Goal: Task Accomplishment & Management: Manage account settings

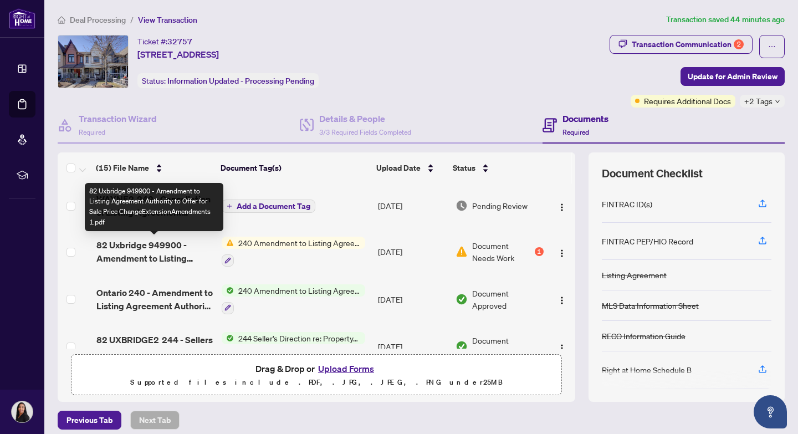
click at [151, 251] on span "82 Uxbridge 949900 - Amendment to Listing Agreement Authority to Offer for Sale…" at bounding box center [154, 251] width 116 height 27
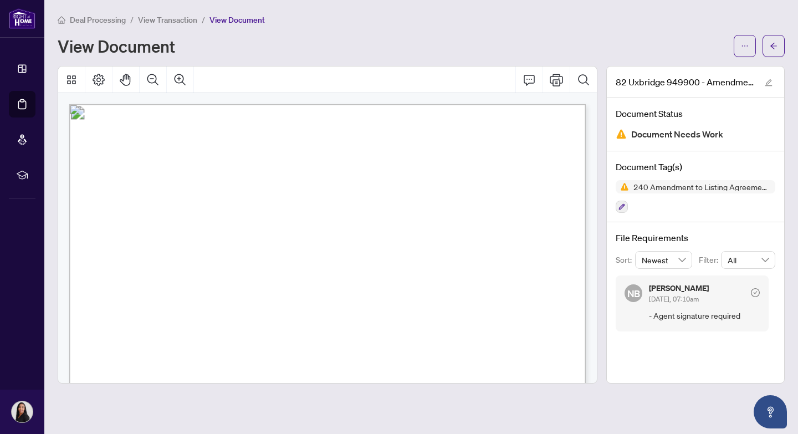
click at [171, 21] on span "View Transaction" at bounding box center [167, 20] width 59 height 10
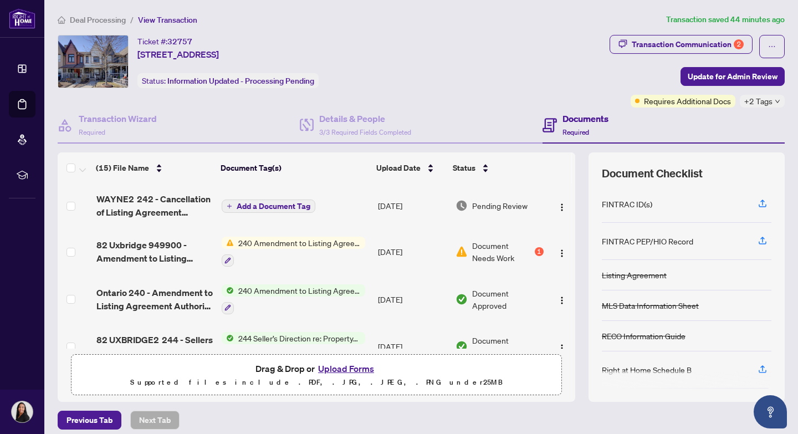
click at [266, 208] on span "Add a Document Tag" at bounding box center [274, 206] width 74 height 8
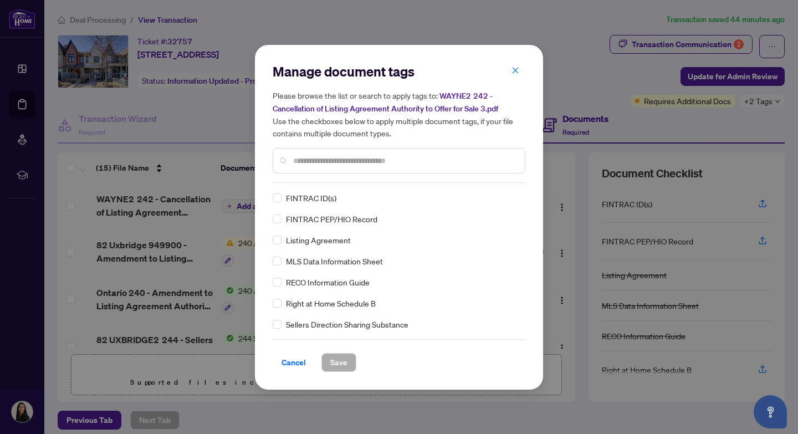
click at [374, 164] on input "text" at bounding box center [404, 161] width 223 height 12
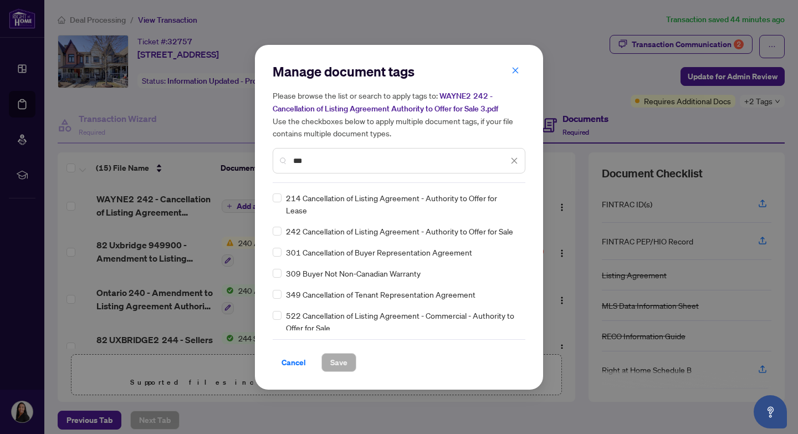
type input "***"
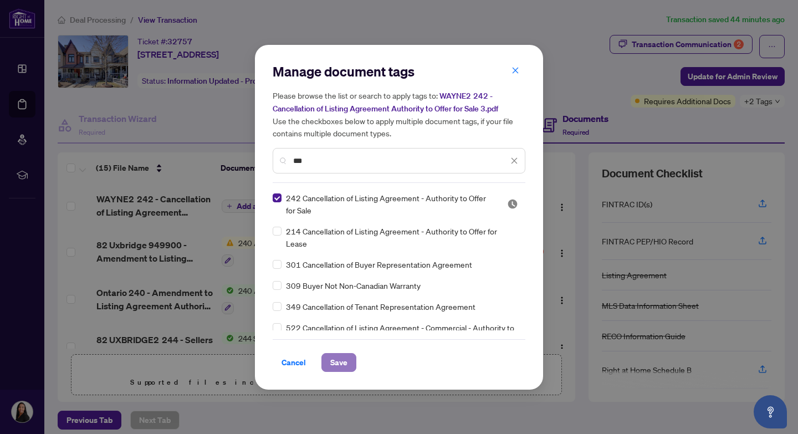
click at [341, 361] on span "Save" at bounding box center [338, 363] width 17 height 18
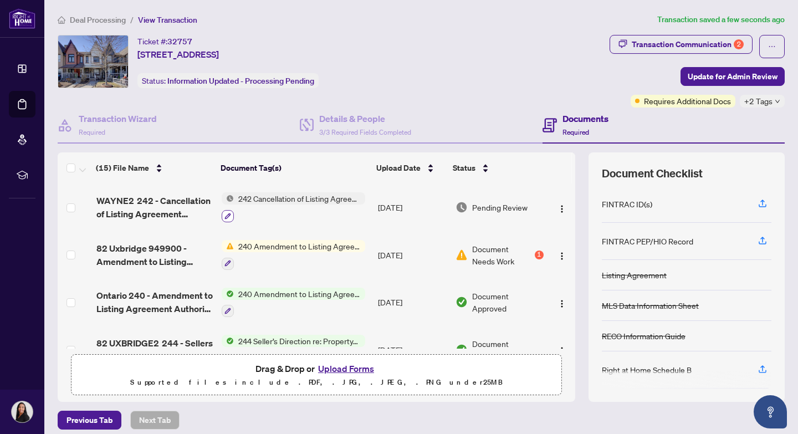
click at [227, 217] on icon "button" at bounding box center [228, 216] width 7 height 7
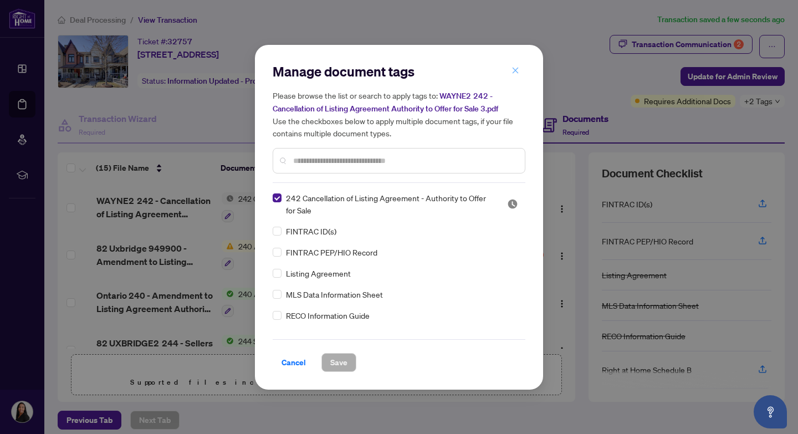
click at [515, 70] on icon "close" at bounding box center [516, 71] width 6 height 6
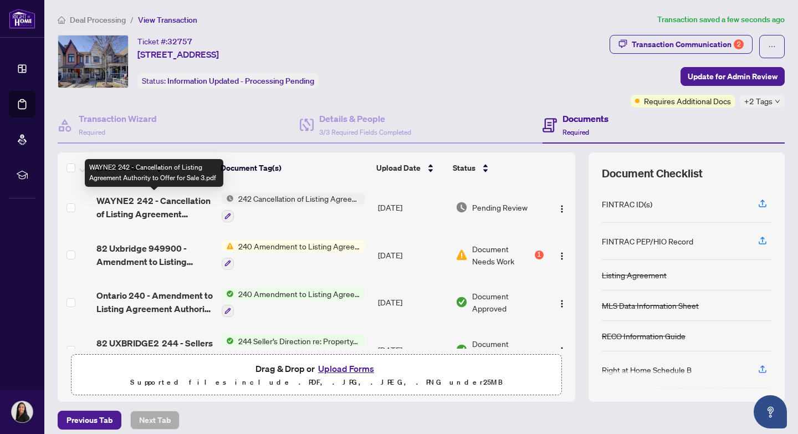
click at [149, 200] on span "WAYNE2 242 - Cancellation of Listing Agreement Authority to Offer for Sale 3.pdf" at bounding box center [154, 207] width 116 height 27
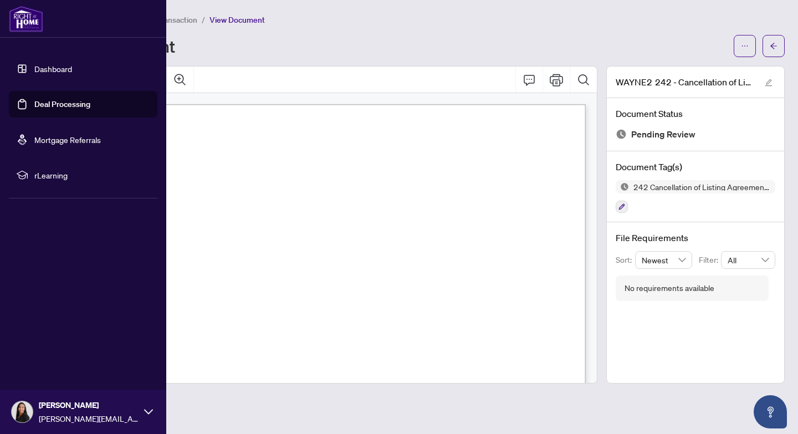
click at [51, 67] on link "Dashboard" at bounding box center [53, 69] width 38 height 10
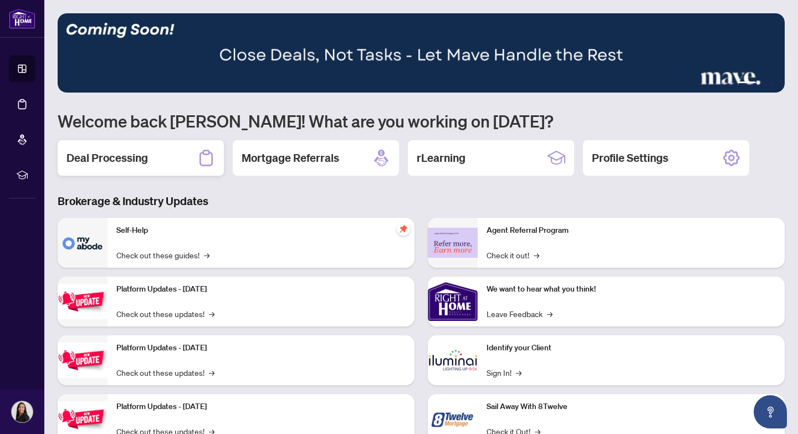
click at [114, 159] on h2 "Deal Processing" at bounding box center [107, 158] width 81 height 16
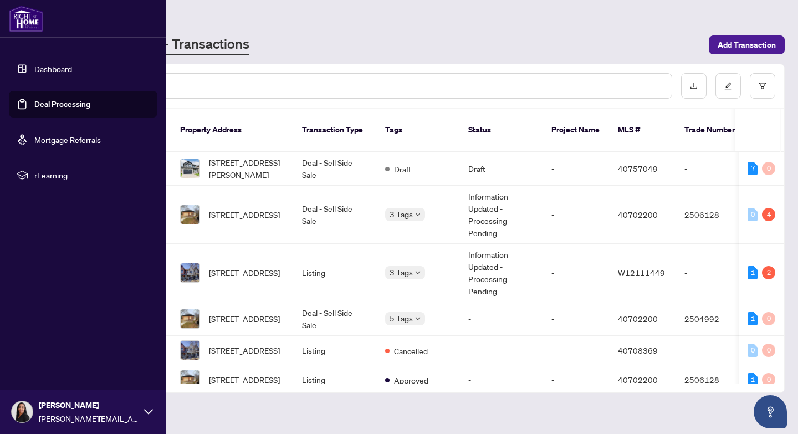
click at [47, 68] on link "Dashboard" at bounding box center [53, 69] width 38 height 10
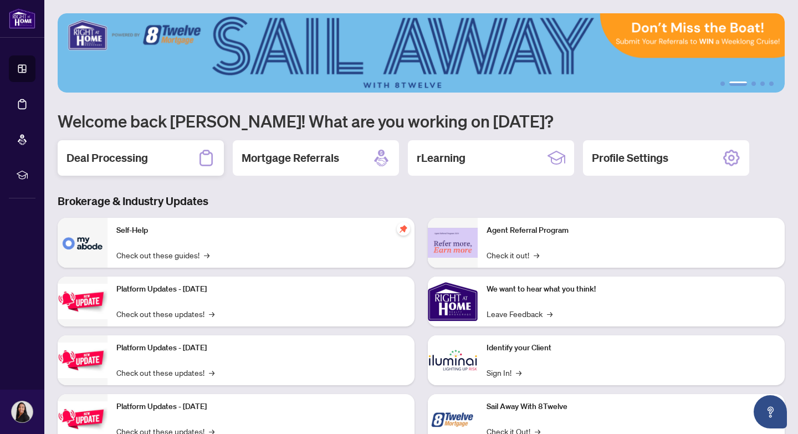
click at [139, 156] on h2 "Deal Processing" at bounding box center [107, 158] width 81 height 16
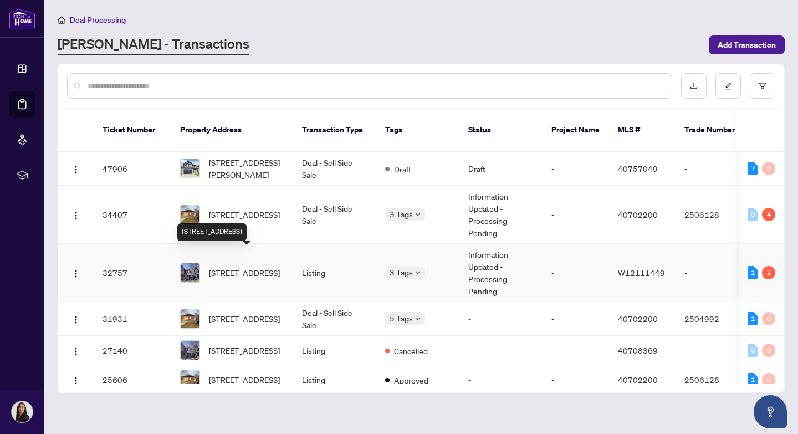
click at [235, 267] on span "[STREET_ADDRESS]" at bounding box center [244, 273] width 71 height 12
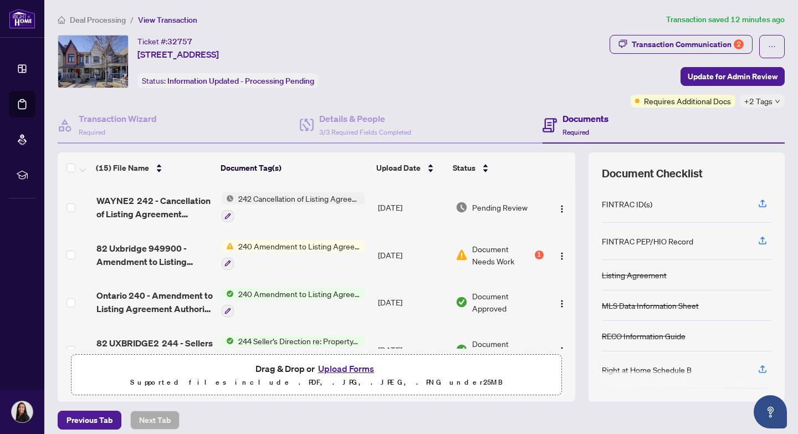
click at [500, 252] on span "Document Needs Work" at bounding box center [502, 255] width 60 height 24
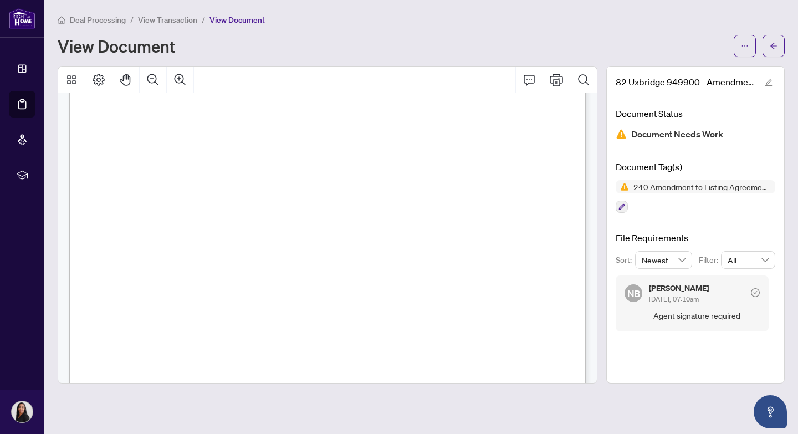
scroll to position [401, 0]
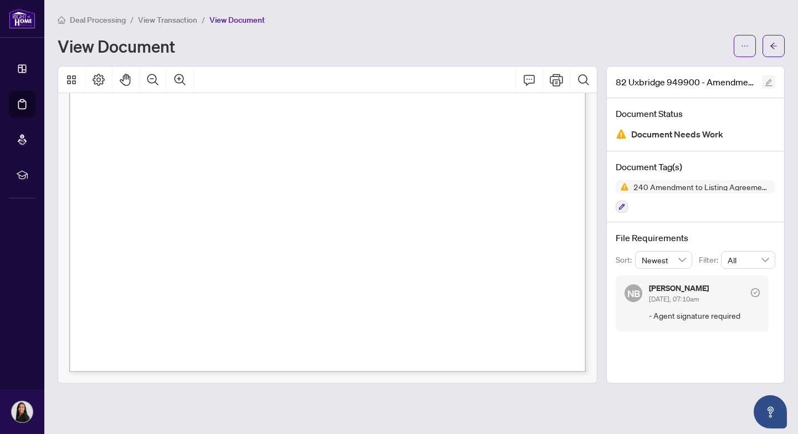
click at [770, 84] on icon "edit" at bounding box center [769, 83] width 8 height 8
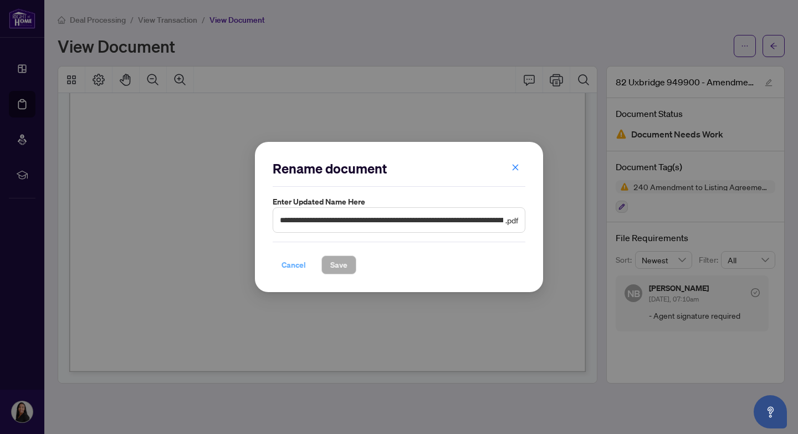
click at [288, 266] on span "Cancel" at bounding box center [294, 265] width 24 height 18
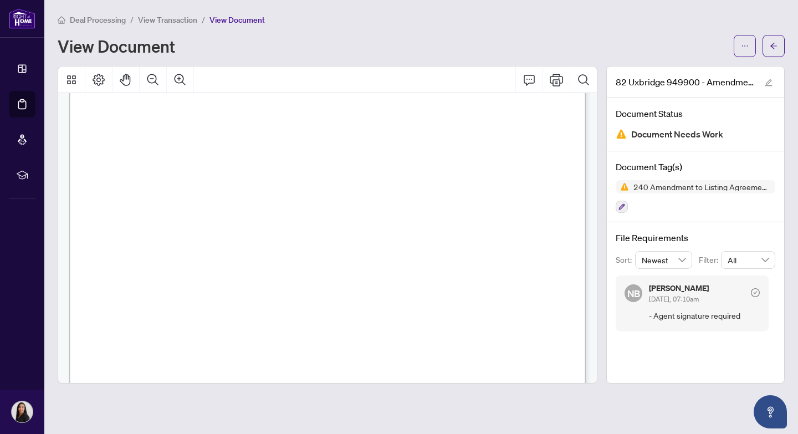
scroll to position [0, 0]
click at [170, 20] on span "View Transaction" at bounding box center [167, 20] width 59 height 10
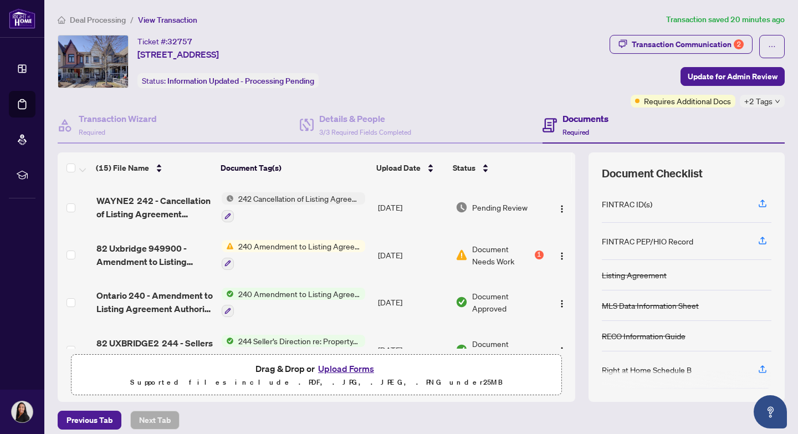
click at [347, 368] on button "Upload Forms" at bounding box center [346, 368] width 63 height 14
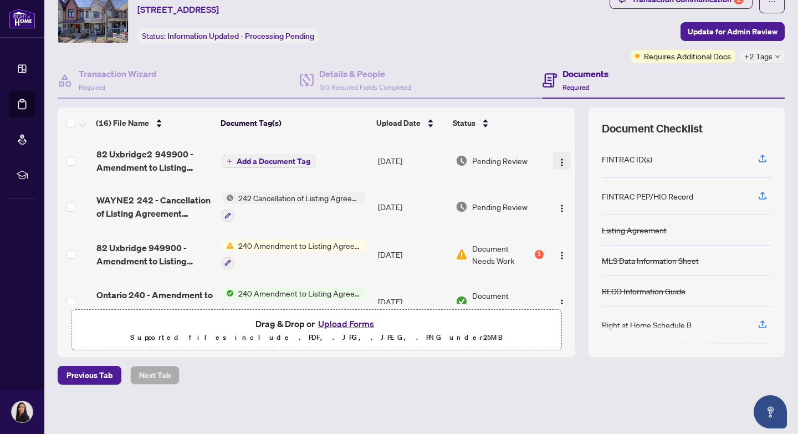
click at [559, 161] on img "button" at bounding box center [562, 162] width 9 height 9
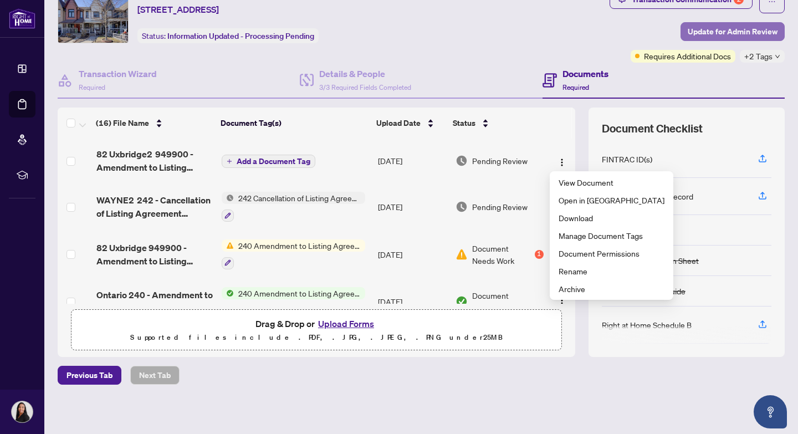
click at [726, 33] on span "Update for Admin Review" at bounding box center [733, 32] width 90 height 18
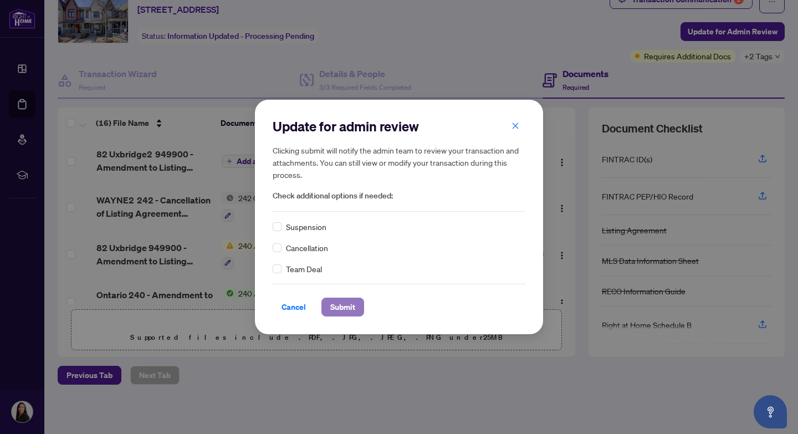
click at [340, 307] on span "Submit" at bounding box center [342, 307] width 25 height 18
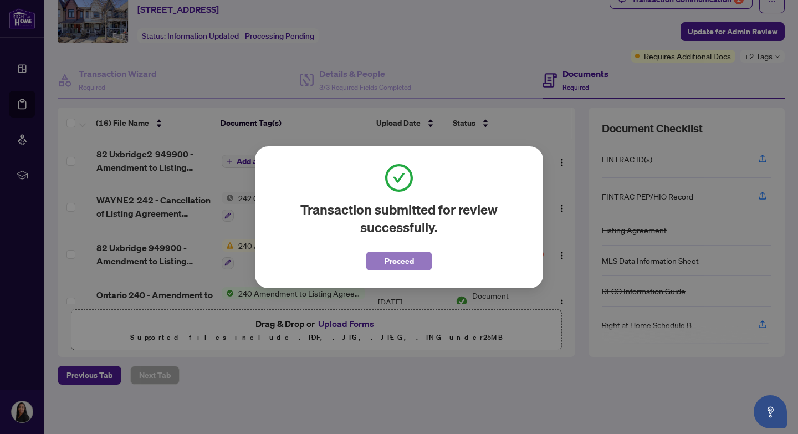
click at [409, 263] on span "Proceed" at bounding box center [399, 261] width 29 height 18
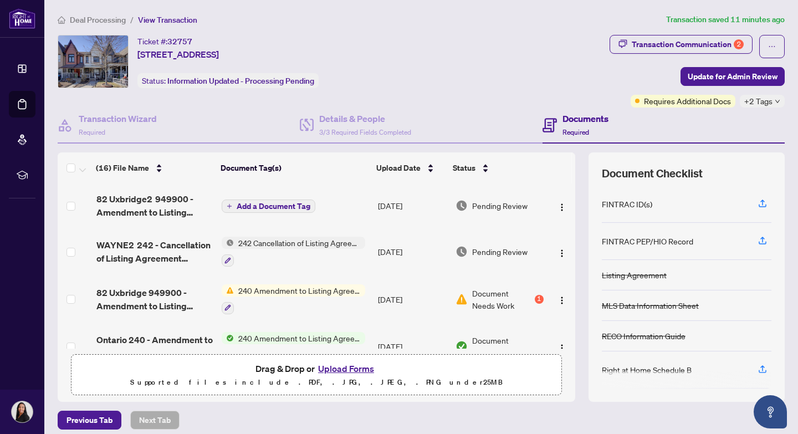
click at [104, 19] on span "Deal Processing" at bounding box center [98, 20] width 56 height 10
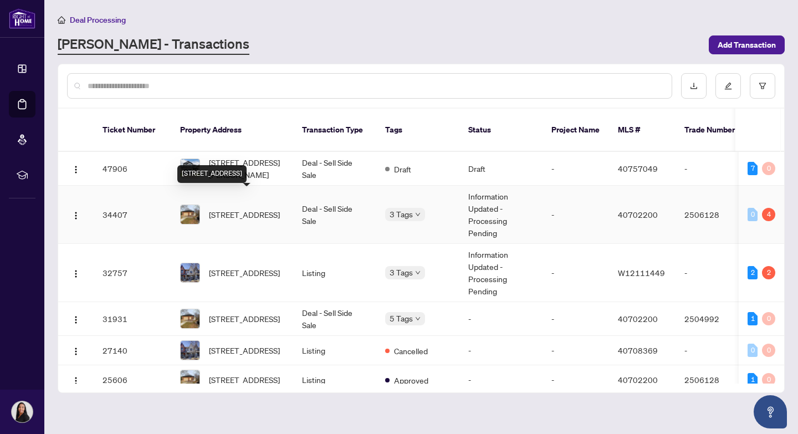
click at [230, 208] on span "[STREET_ADDRESS]" at bounding box center [244, 214] width 71 height 12
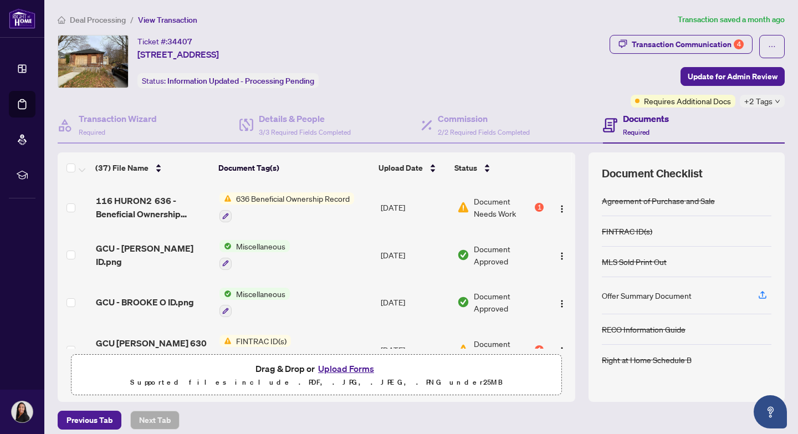
click at [281, 199] on span "636 Beneficial Ownership Record" at bounding box center [293, 198] width 123 height 12
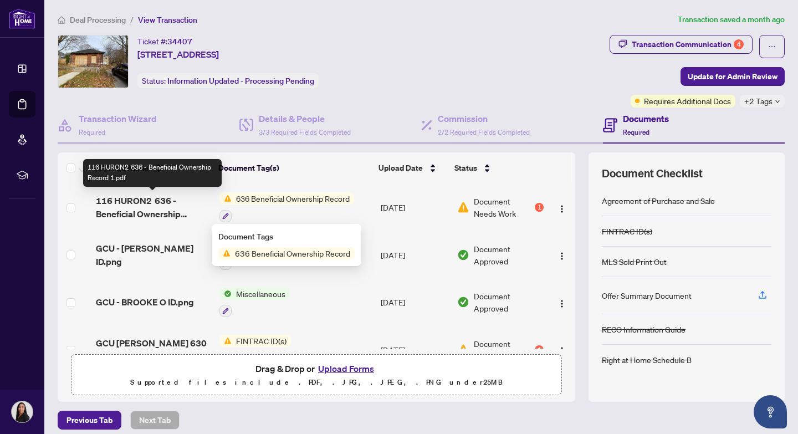
click at [130, 201] on span "116 HURON2 636 - Beneficial Ownership Record 1.pdf" at bounding box center [153, 207] width 115 height 27
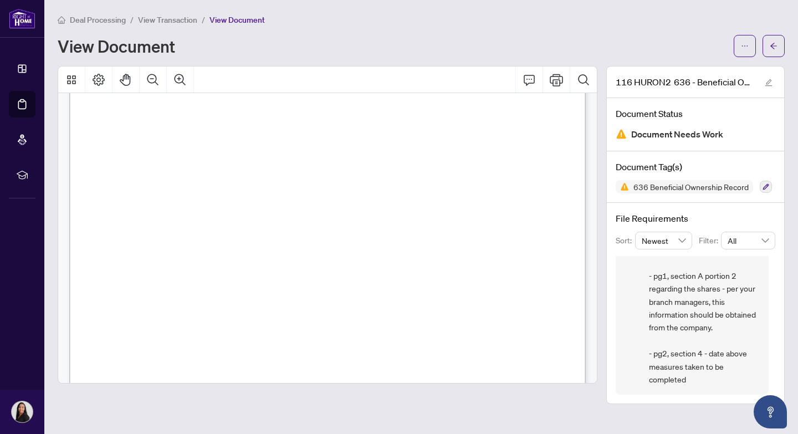
scroll to position [94, 0]
